Goal: Information Seeking & Learning: Learn about a topic

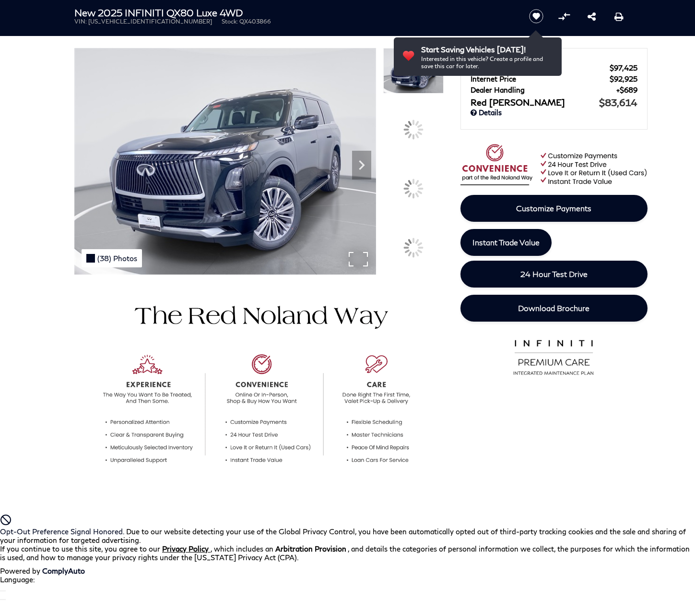
click at [110, 258] on div "(38) Photos" at bounding box center [112, 258] width 60 height 18
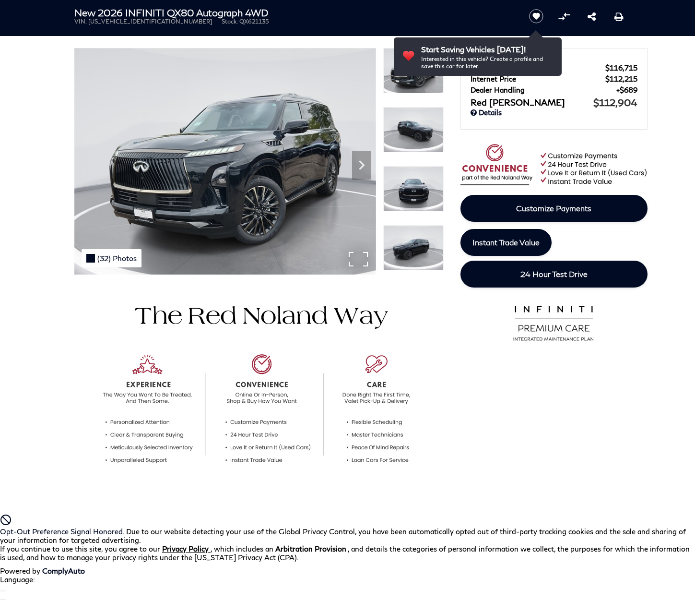
click at [110, 258] on div "(32) Photos" at bounding box center [112, 258] width 60 height 18
